Goal: Transaction & Acquisition: Purchase product/service

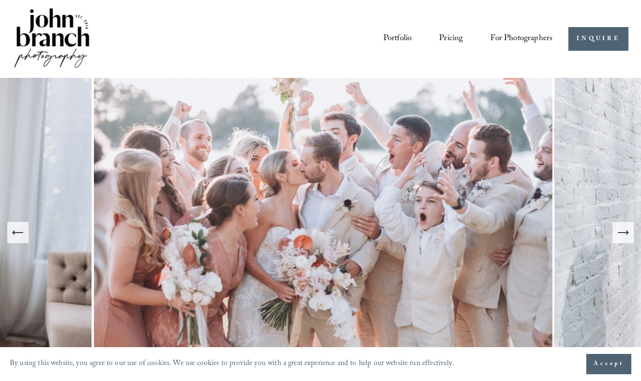
click at [448, 36] on link "Pricing" at bounding box center [451, 39] width 24 height 18
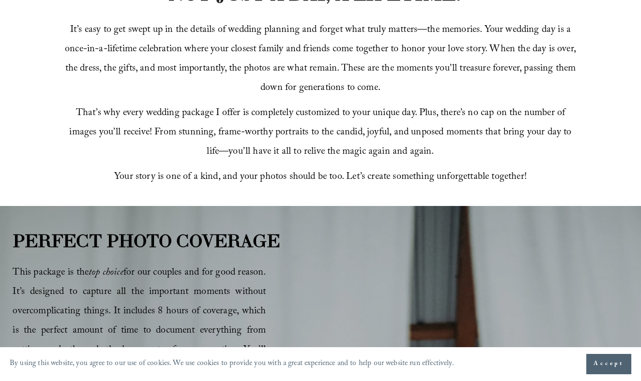
scroll to position [316, 0]
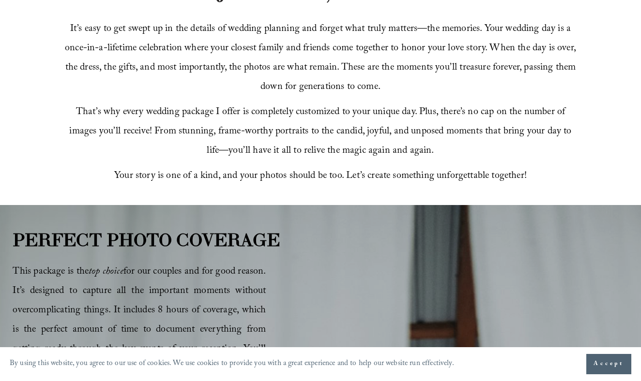
click at [605, 362] on span "Accept" at bounding box center [608, 365] width 30 height 10
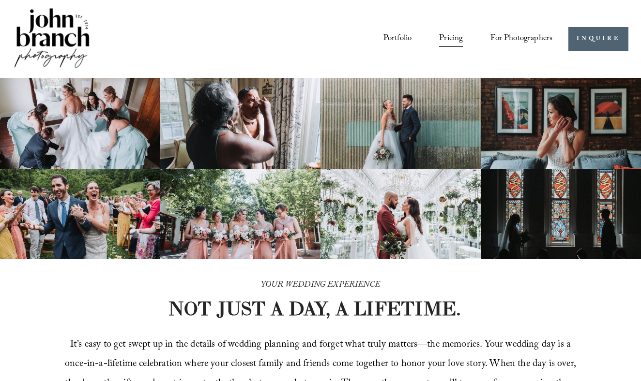
scroll to position [0, 0]
click at [0, 0] on span "Presets" at bounding box center [0, 0] width 0 height 0
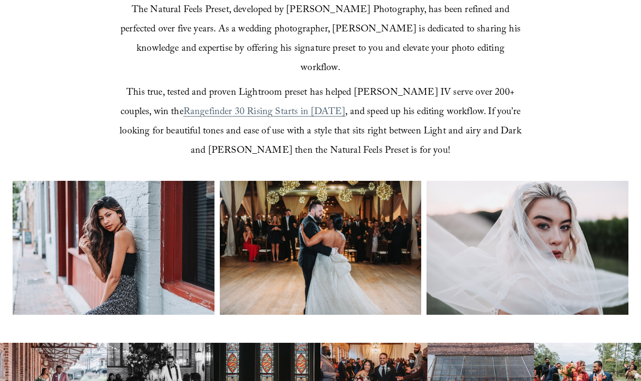
scroll to position [304, 0]
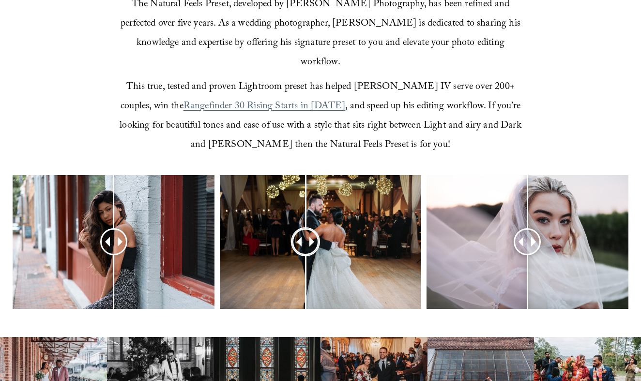
drag, startPoint x: 321, startPoint y: 222, endPoint x: 300, endPoint y: 216, distance: 21.6
click at [300, 229] on div at bounding box center [306, 242] width 26 height 26
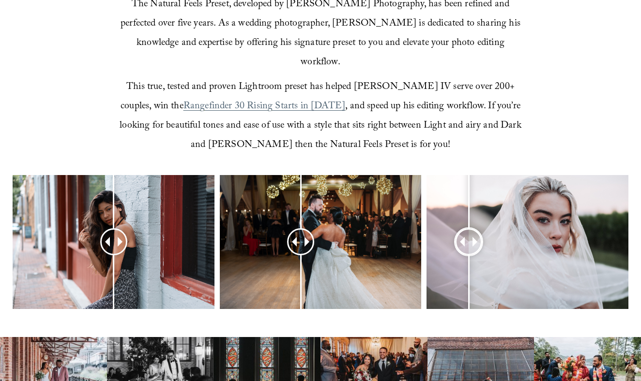
drag, startPoint x: 526, startPoint y: 217, endPoint x: 468, endPoint y: 216, distance: 58.1
click at [468, 229] on div at bounding box center [468, 242] width 27 height 27
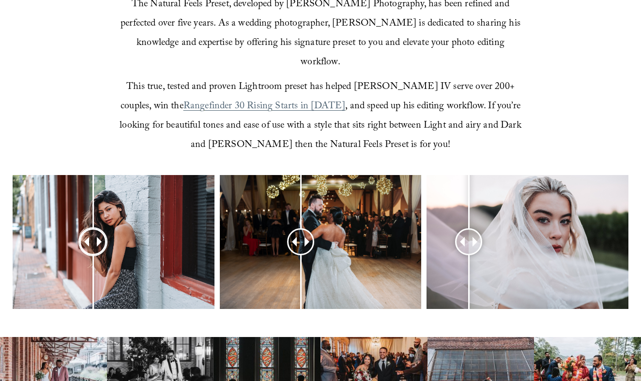
drag, startPoint x: 111, startPoint y: 221, endPoint x: 111, endPoint y: 229, distance: 7.7
click at [106, 229] on div at bounding box center [93, 242] width 26 height 26
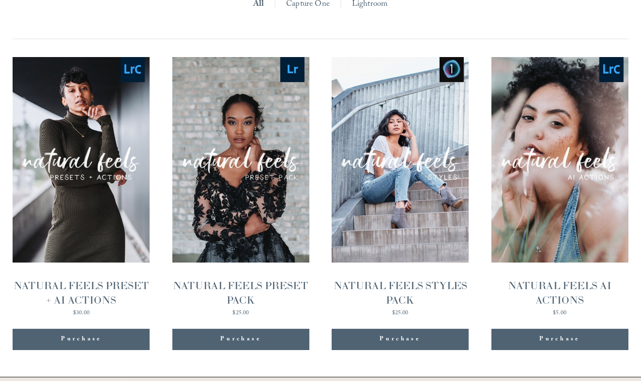
scroll to position [903, 0]
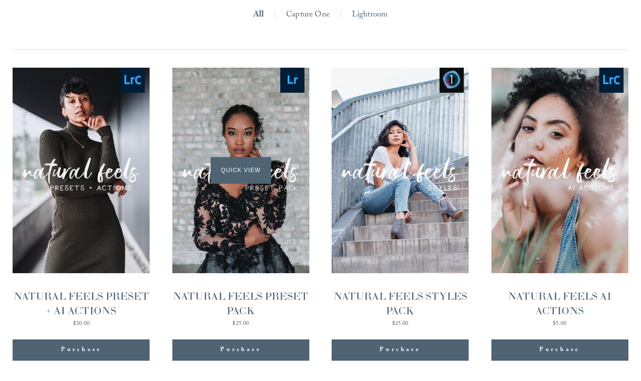
click at [243, 157] on span "Quick View" at bounding box center [240, 170] width 60 height 27
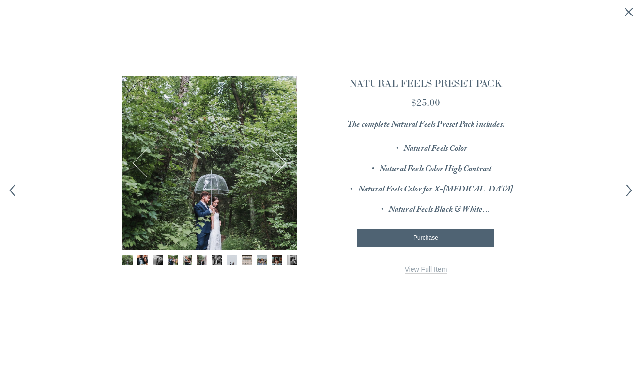
click at [285, 164] on button "Next" at bounding box center [272, 163] width 29 height 29
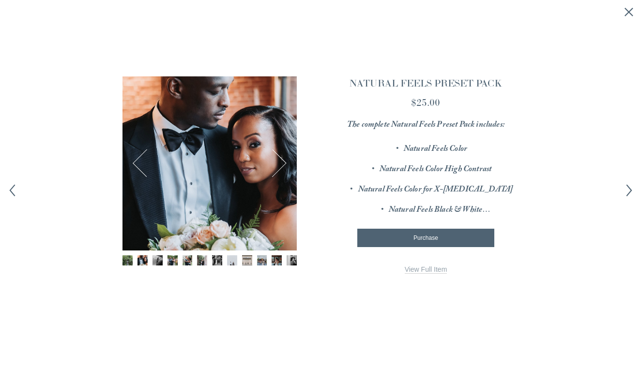
click at [285, 164] on button "Next" at bounding box center [272, 163] width 29 height 29
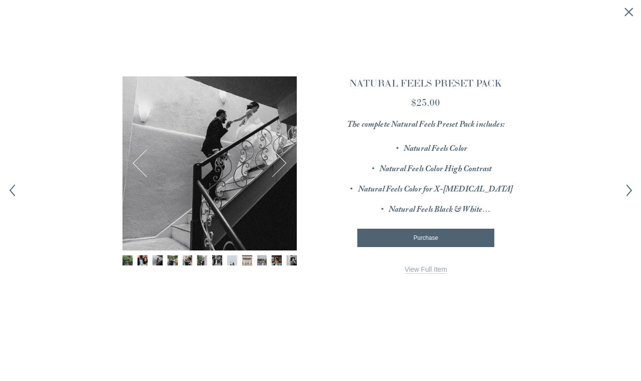
click at [285, 164] on button "Next" at bounding box center [272, 163] width 29 height 29
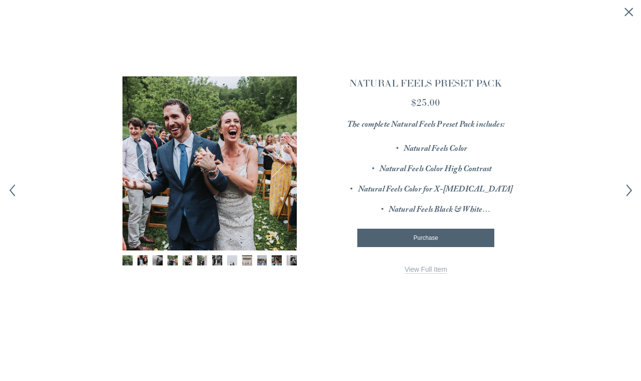
click at [285, 164] on button "Next" at bounding box center [272, 163] width 29 height 29
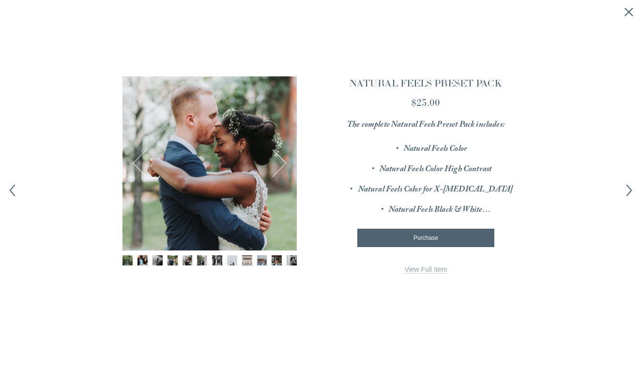
click at [285, 164] on button "Next" at bounding box center [272, 163] width 29 height 29
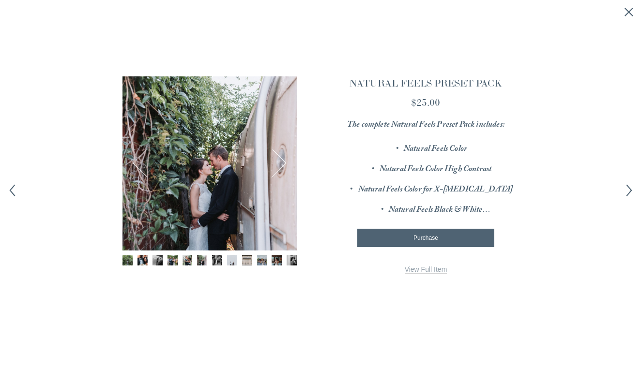
click at [285, 164] on button "Next" at bounding box center [272, 163] width 29 height 29
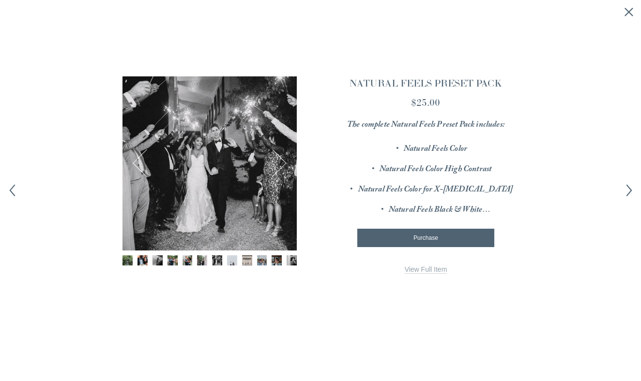
click at [285, 164] on button "Next" at bounding box center [272, 163] width 29 height 29
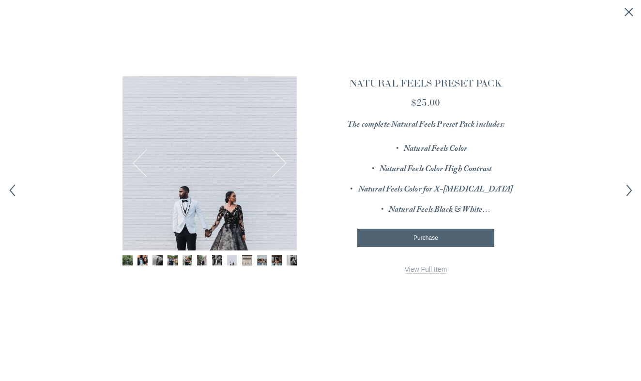
click at [285, 164] on button "Next" at bounding box center [272, 163] width 29 height 29
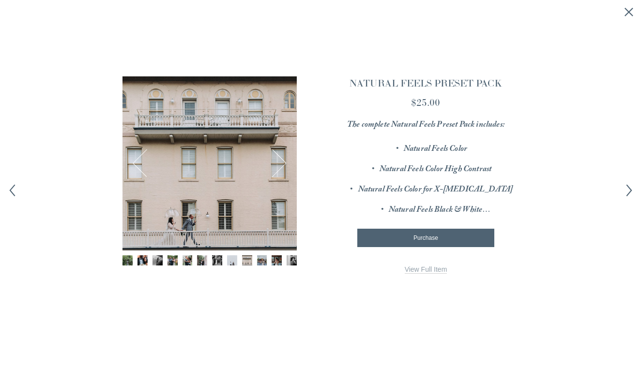
click at [285, 164] on button "Next" at bounding box center [272, 163] width 29 height 29
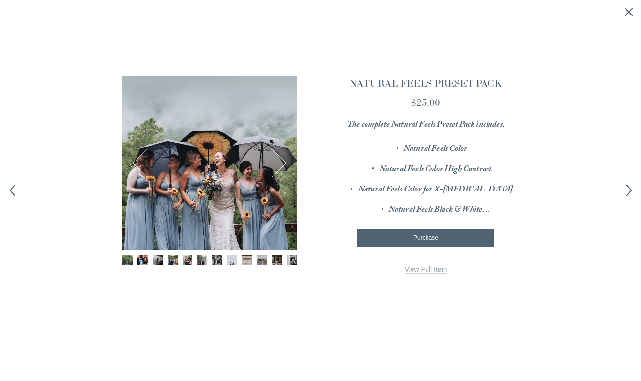
click at [285, 164] on button "Next" at bounding box center [272, 163] width 29 height 29
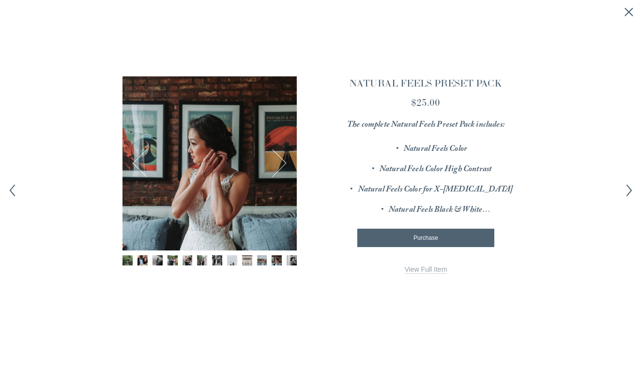
click at [285, 164] on button "Next" at bounding box center [272, 163] width 29 height 29
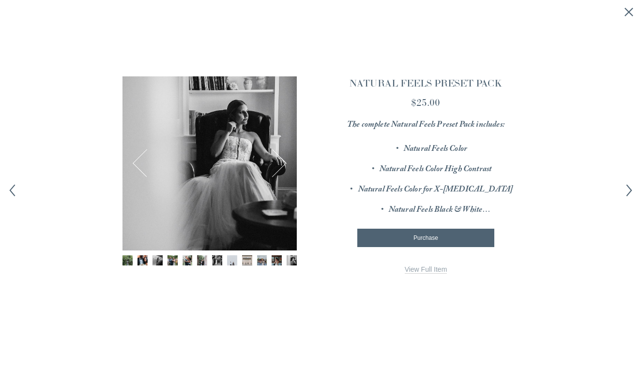
click at [285, 164] on button "Next" at bounding box center [272, 163] width 29 height 29
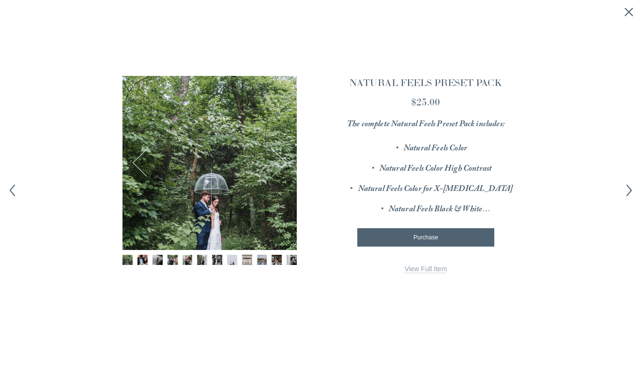
scroll to position [0, 0]
click at [417, 265] on link "View Full Item" at bounding box center [426, 269] width 43 height 8
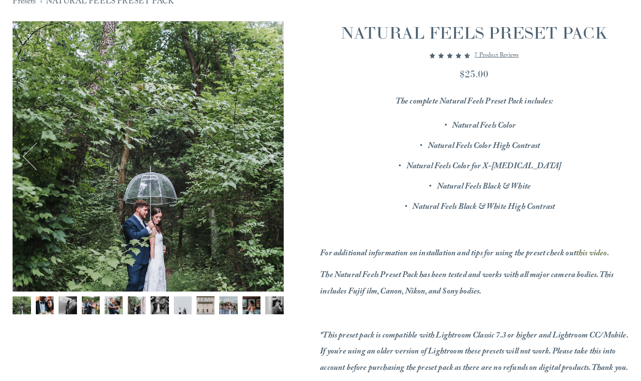
scroll to position [99, 0]
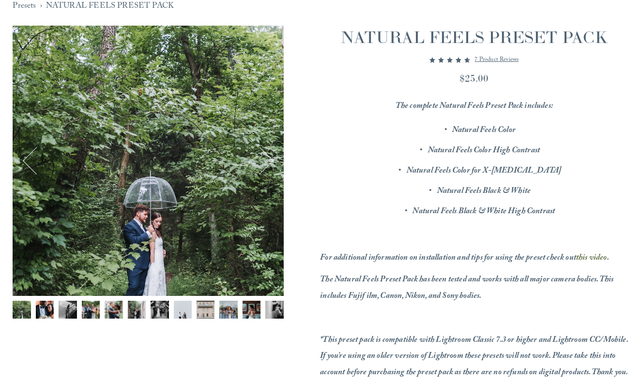
click at [268, 160] on button "Next" at bounding box center [259, 160] width 29 height 29
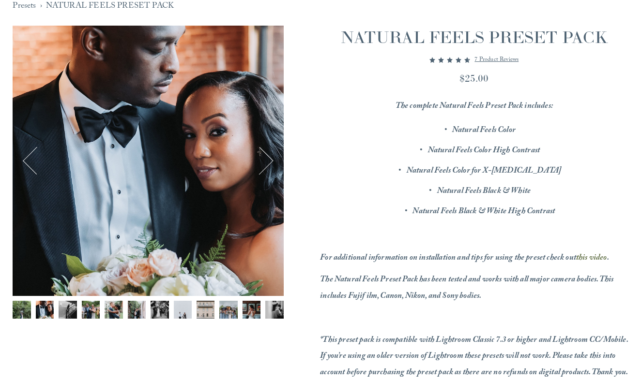
click at [268, 160] on button "Next" at bounding box center [259, 160] width 29 height 29
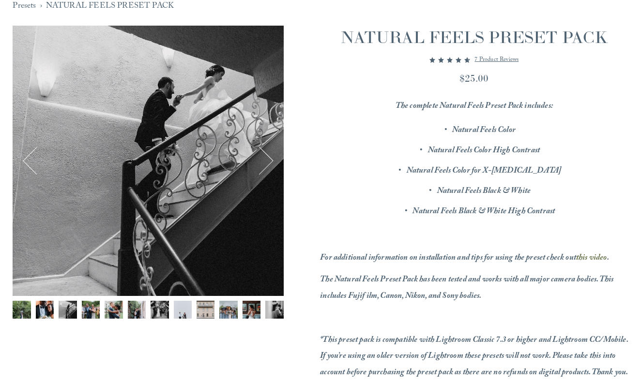
click at [268, 160] on button "Next" at bounding box center [259, 160] width 29 height 29
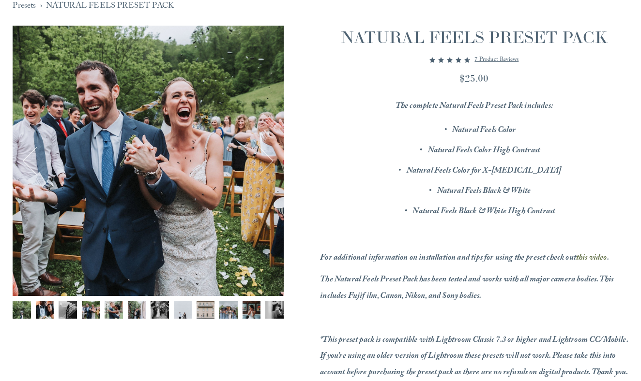
click at [268, 160] on button "Next" at bounding box center [259, 160] width 29 height 29
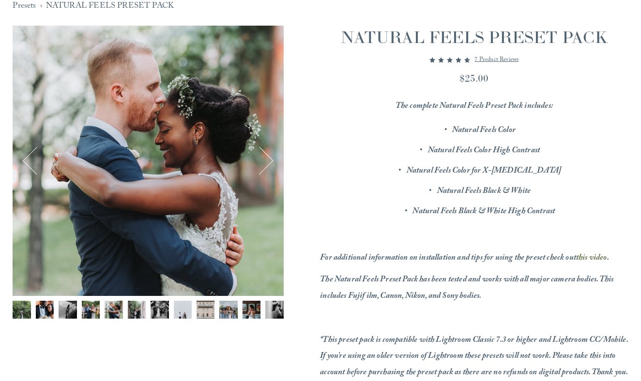
click at [268, 160] on button "Next" at bounding box center [259, 160] width 29 height 29
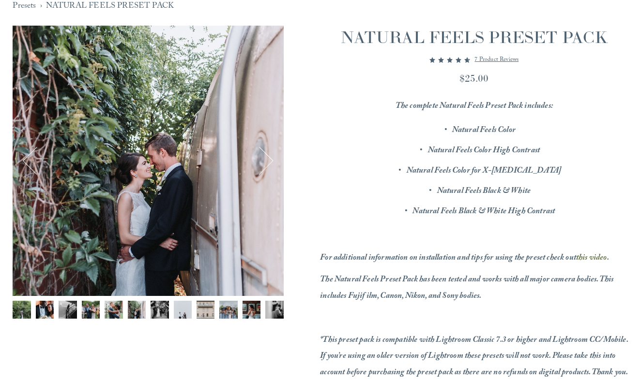
click at [268, 160] on button "Next" at bounding box center [259, 160] width 29 height 29
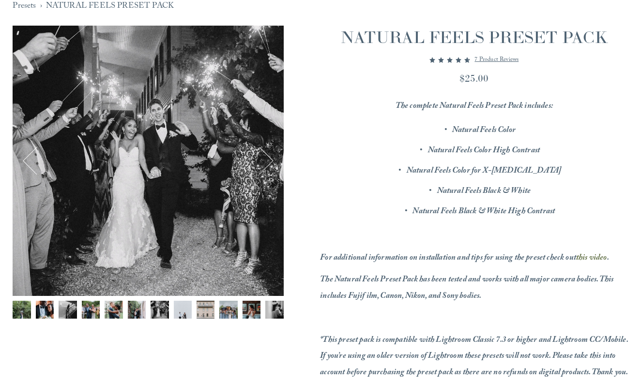
click at [268, 160] on button "Next" at bounding box center [259, 160] width 29 height 29
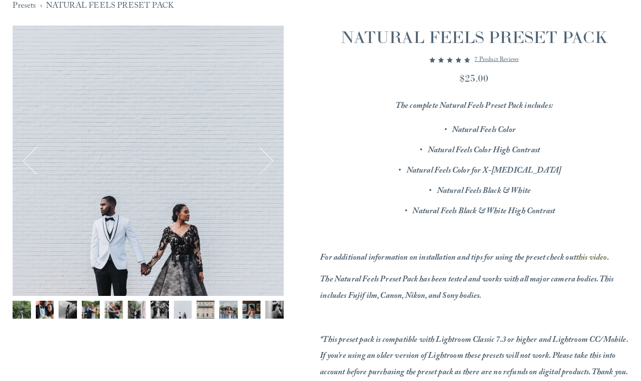
click at [268, 160] on button "Next" at bounding box center [259, 160] width 29 height 29
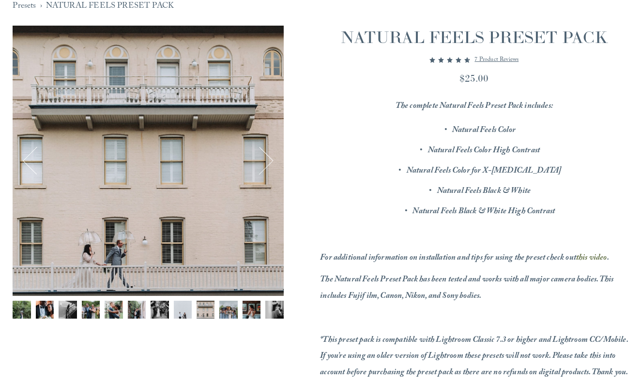
click at [268, 160] on button "Next" at bounding box center [259, 160] width 29 height 29
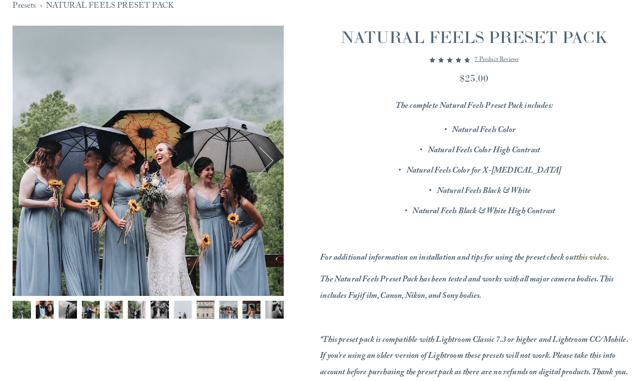
click at [268, 160] on button "Next" at bounding box center [259, 160] width 29 height 29
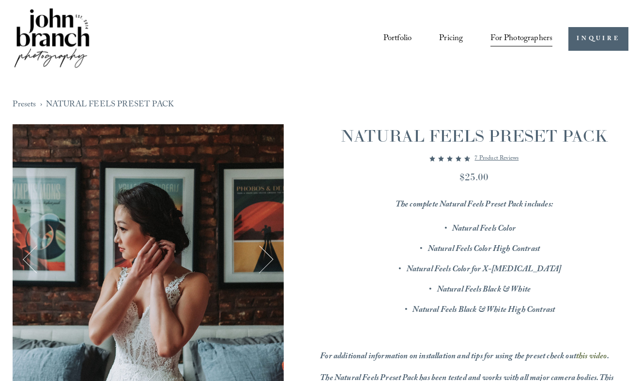
scroll to position [0, 0]
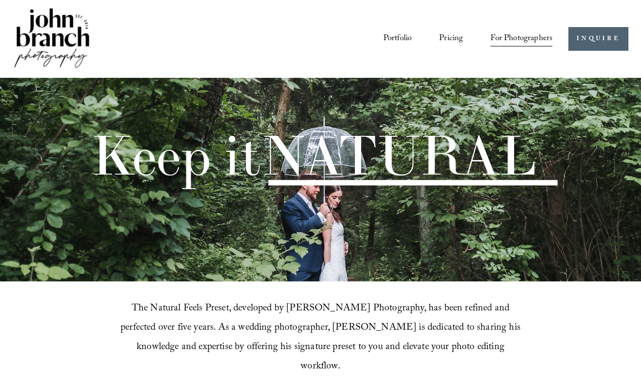
scroll to position [903, 0]
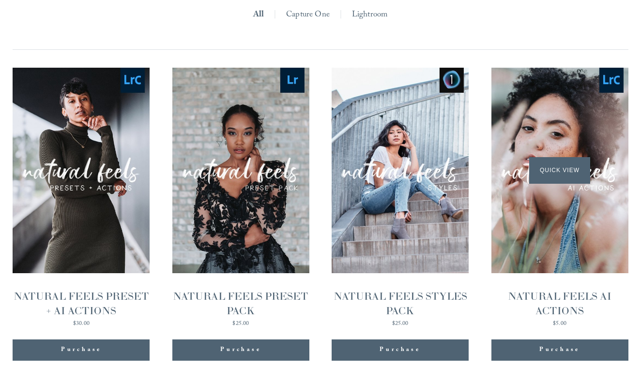
click at [553, 210] on div "Quick View" at bounding box center [559, 171] width 137 height 206
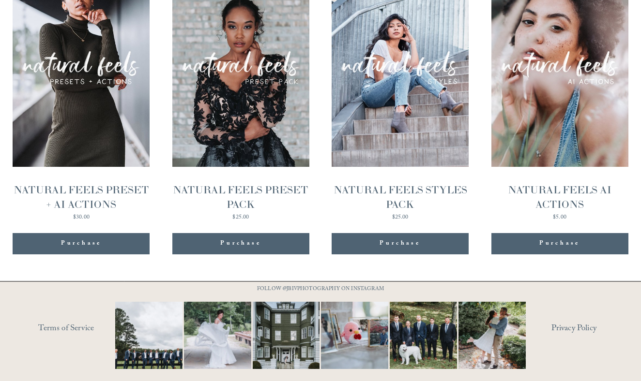
scroll to position [1009, 0]
click at [250, 234] on button "Purchase Added!" at bounding box center [240, 244] width 137 height 21
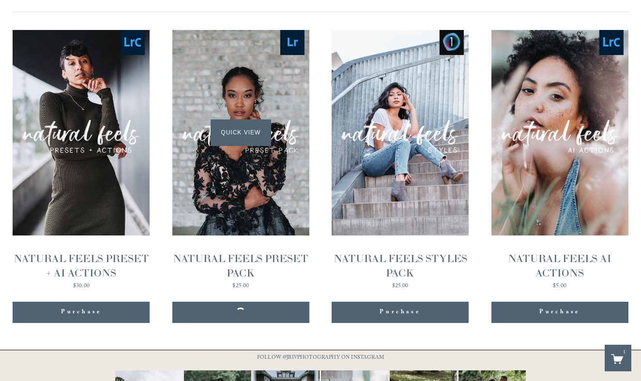
scroll to position [933, 0]
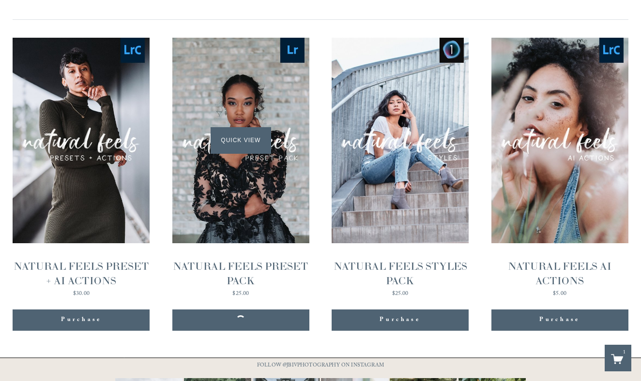
click at [225, 154] on div "Quick View" at bounding box center [240, 141] width 137 height 206
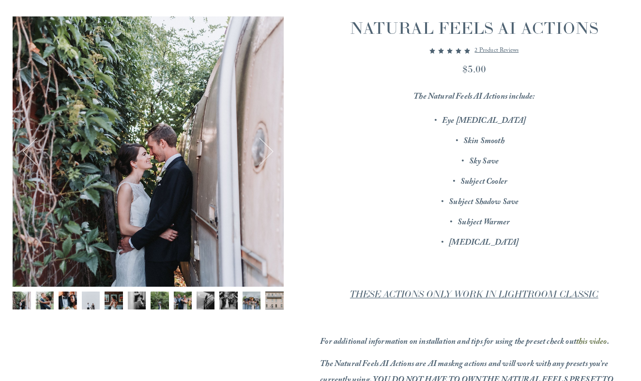
scroll to position [108, 0]
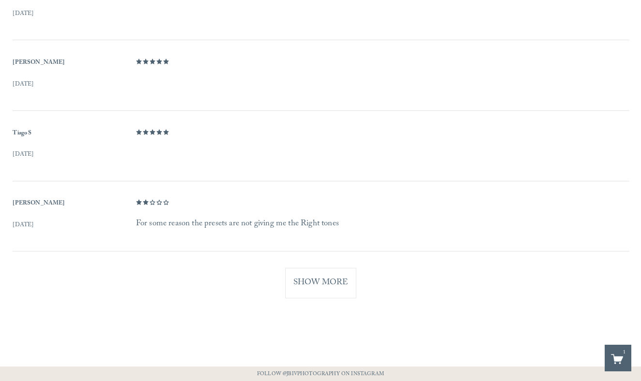
scroll to position [741, 0]
click at [315, 288] on button "Show More" at bounding box center [320, 282] width 71 height 30
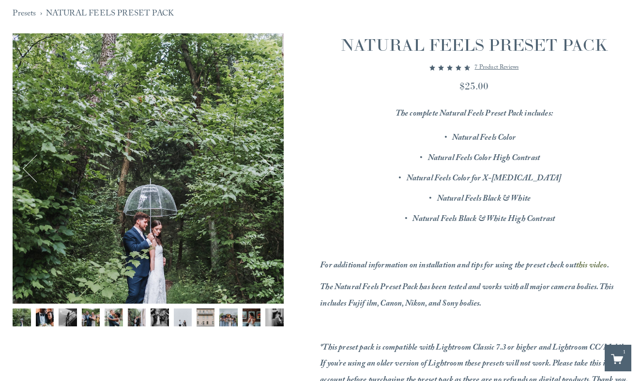
scroll to position [92, 0]
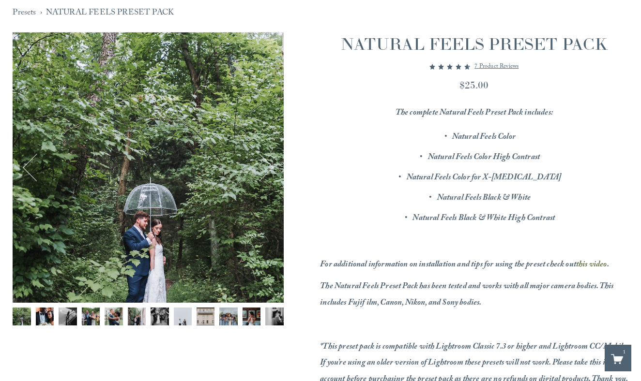
click at [20, 315] on img "Image 1 of 12" at bounding box center [22, 317] width 18 height 18
click at [44, 321] on img "Image 2 of 12" at bounding box center [45, 317] width 18 height 18
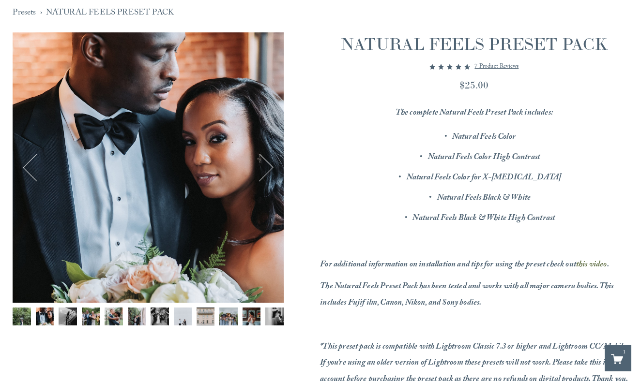
click at [270, 169] on button "Next" at bounding box center [259, 167] width 29 height 29
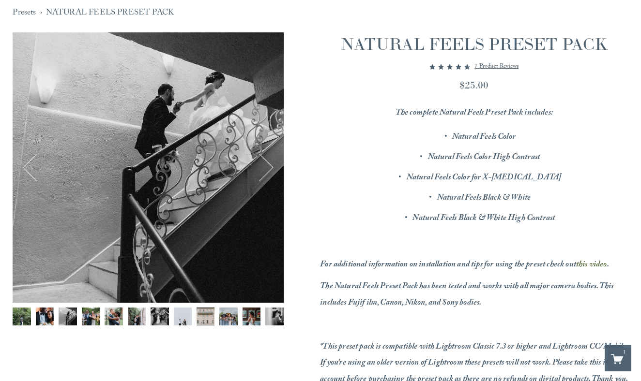
click at [270, 169] on button "Next" at bounding box center [259, 167] width 29 height 29
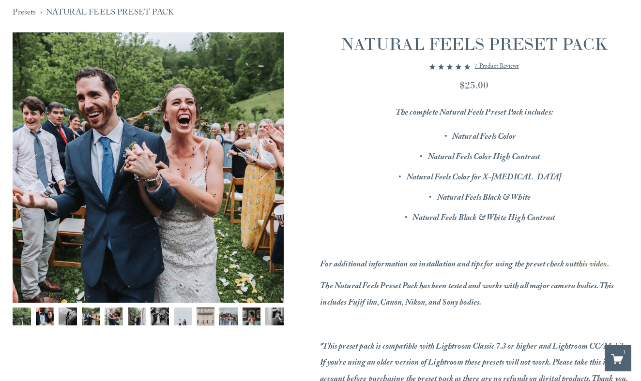
click at [270, 169] on button "Next" at bounding box center [259, 167] width 29 height 29
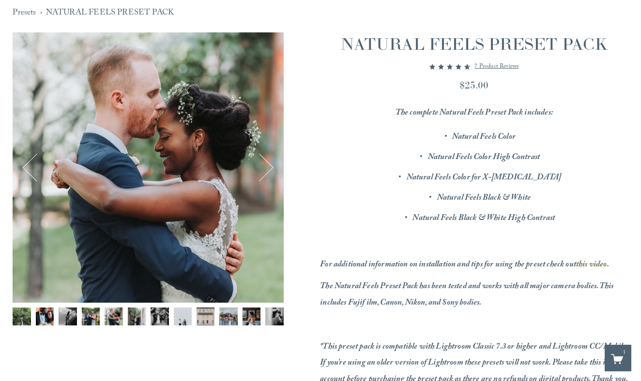
click at [270, 169] on button "Next" at bounding box center [259, 167] width 29 height 29
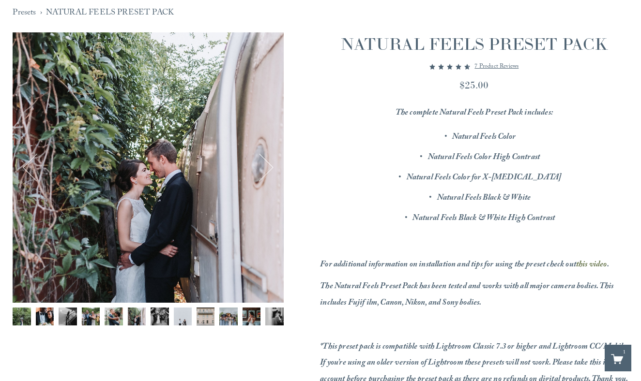
click at [270, 169] on button "Next" at bounding box center [259, 167] width 29 height 29
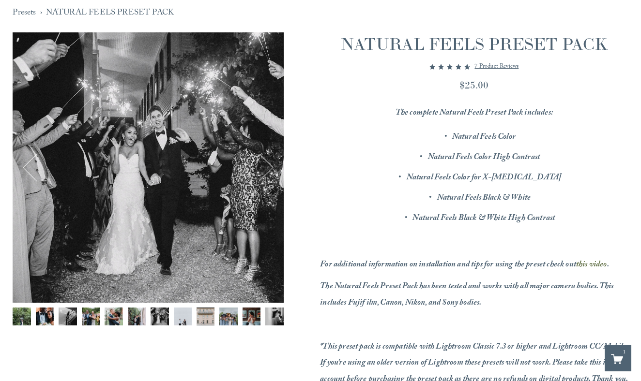
click at [270, 169] on button "Next" at bounding box center [259, 167] width 29 height 29
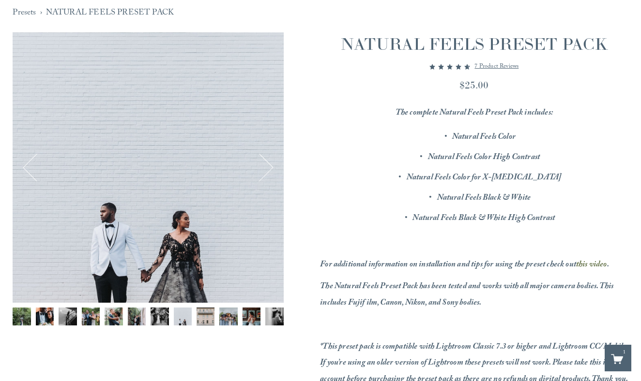
click at [270, 169] on button "Next" at bounding box center [259, 167] width 29 height 29
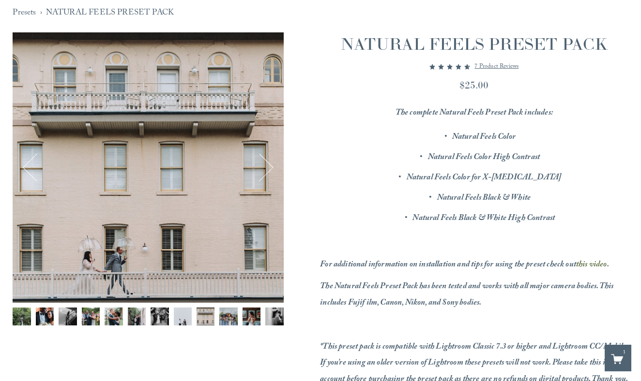
click at [270, 169] on button "Next" at bounding box center [259, 167] width 29 height 29
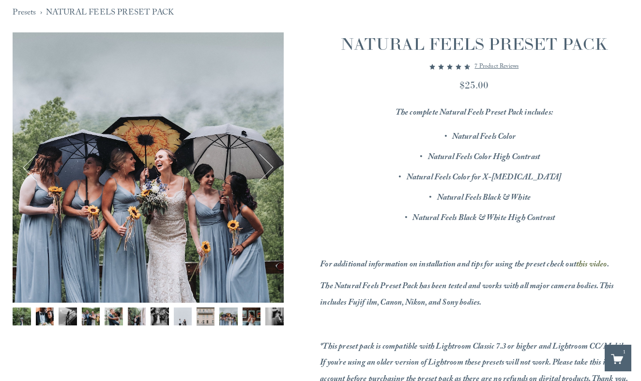
click at [270, 169] on button "Next" at bounding box center [259, 167] width 29 height 29
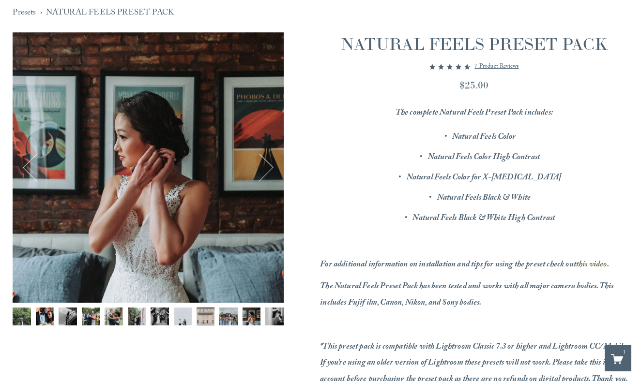
click at [270, 169] on button "Next" at bounding box center [259, 167] width 29 height 29
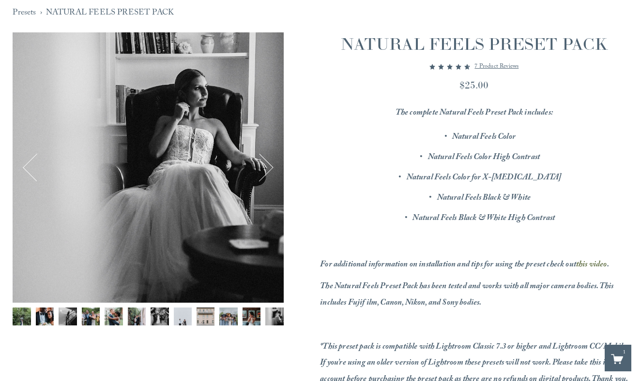
click at [270, 169] on button "Next" at bounding box center [259, 167] width 29 height 29
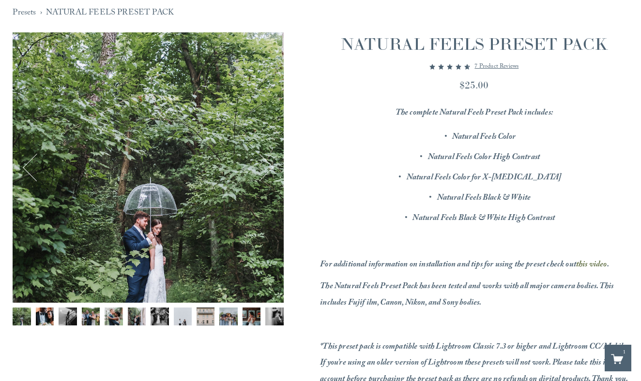
click at [270, 169] on button "Next" at bounding box center [259, 167] width 29 height 29
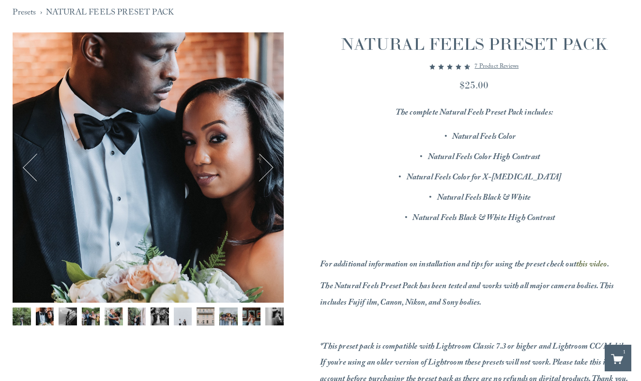
click at [270, 169] on button "Next" at bounding box center [259, 167] width 29 height 29
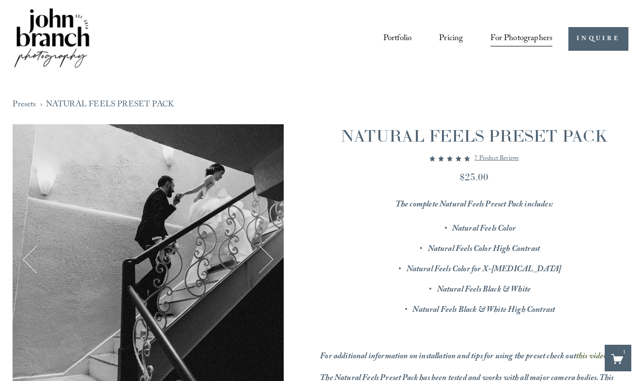
scroll to position [0, 0]
